Goal: Information Seeking & Learning: Learn about a topic

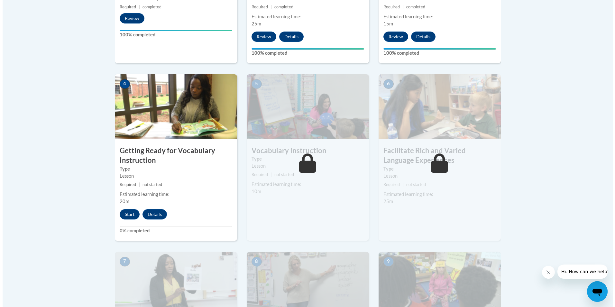
scroll to position [321, 0]
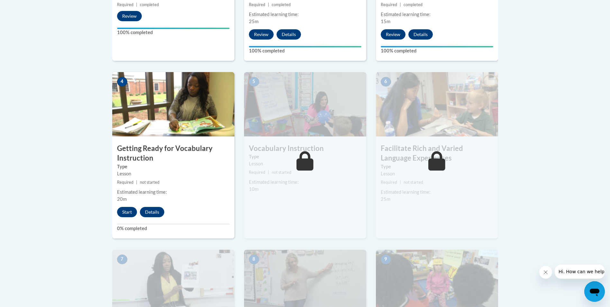
click at [186, 171] on div "Lesson" at bounding box center [173, 173] width 113 height 7
click at [129, 210] on button "Start" at bounding box center [127, 212] width 20 height 10
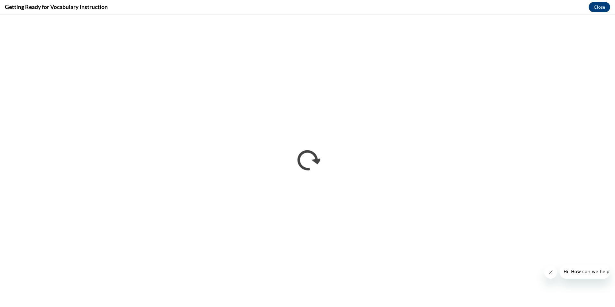
scroll to position [0, 0]
